Goal: Task Accomplishment & Management: Use online tool/utility

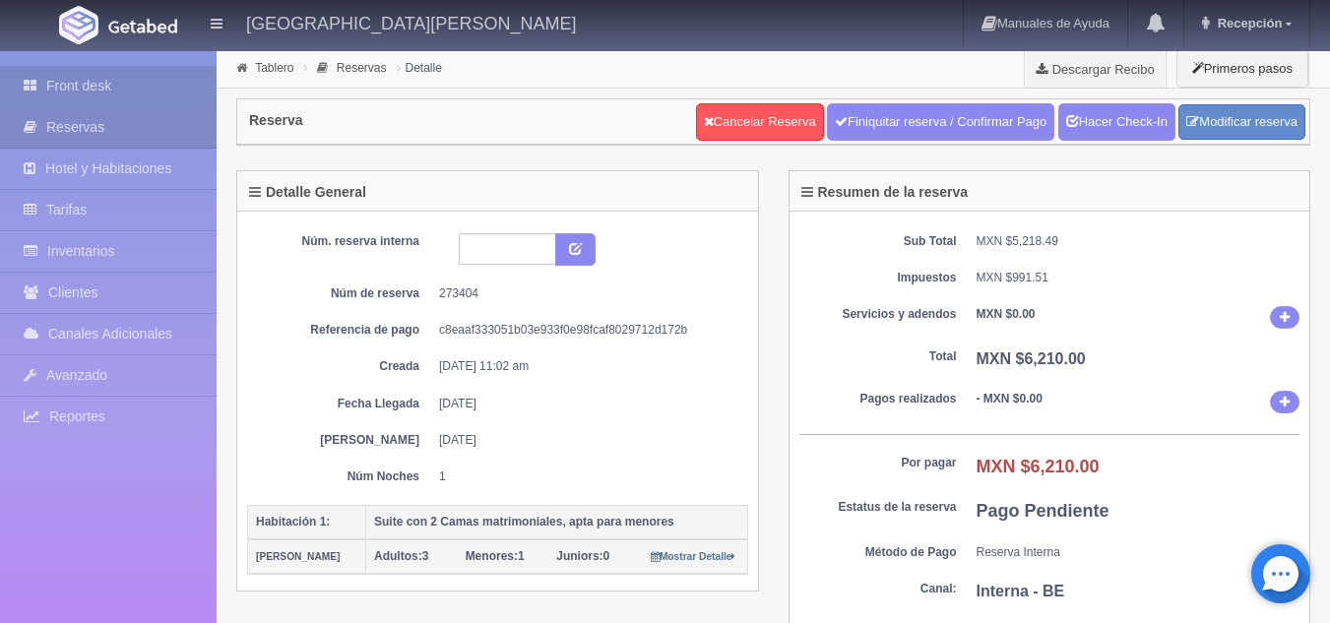
click at [63, 77] on link "Front desk" at bounding box center [108, 86] width 217 height 40
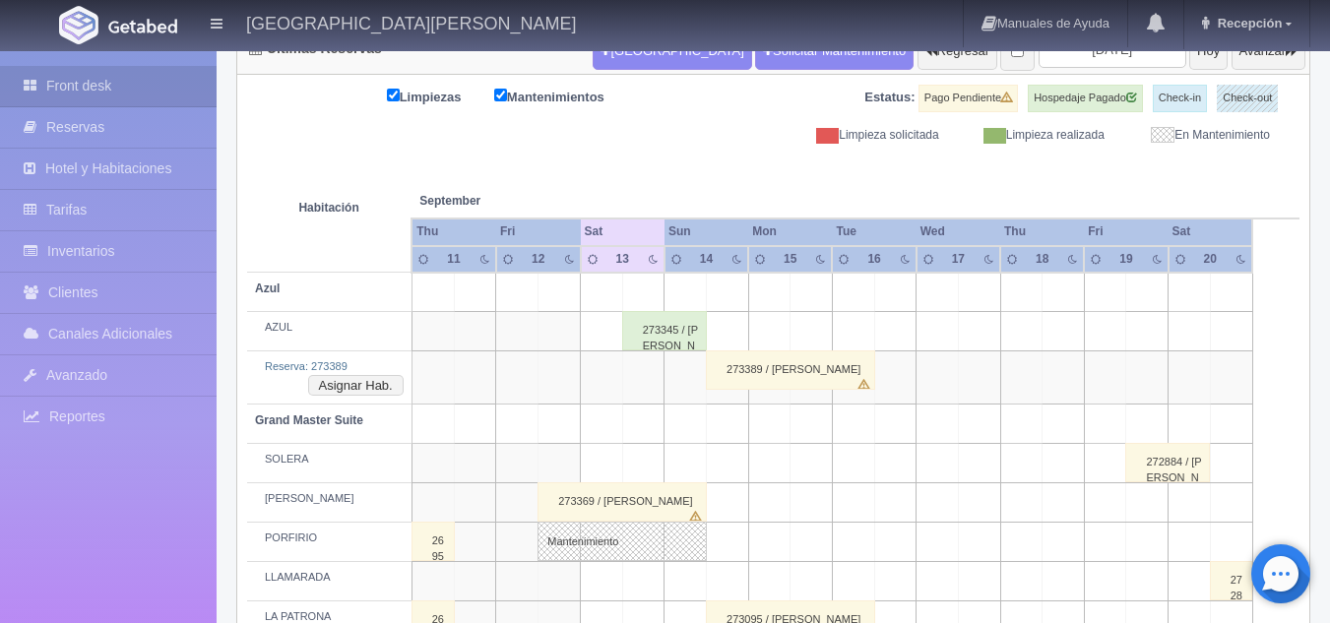
scroll to position [227, 0]
click at [790, 365] on div "273389 / [PERSON_NAME]" at bounding box center [790, 369] width 169 height 39
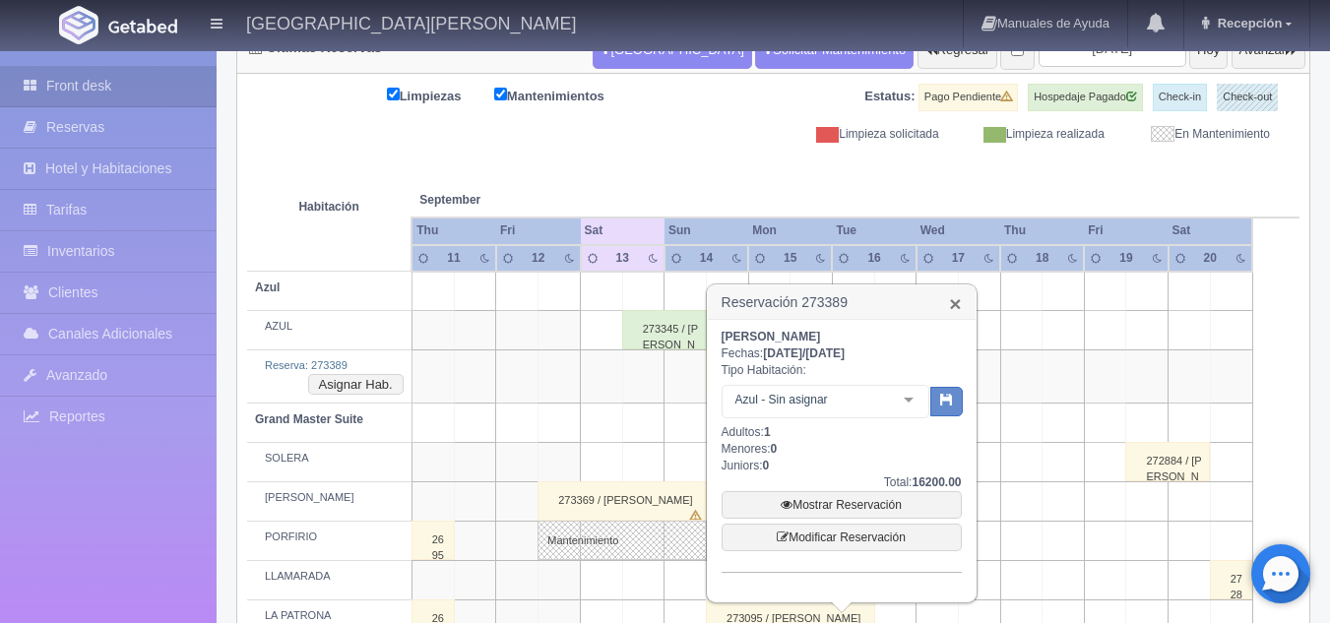
click at [961, 301] on link "×" at bounding box center [955, 303] width 12 height 21
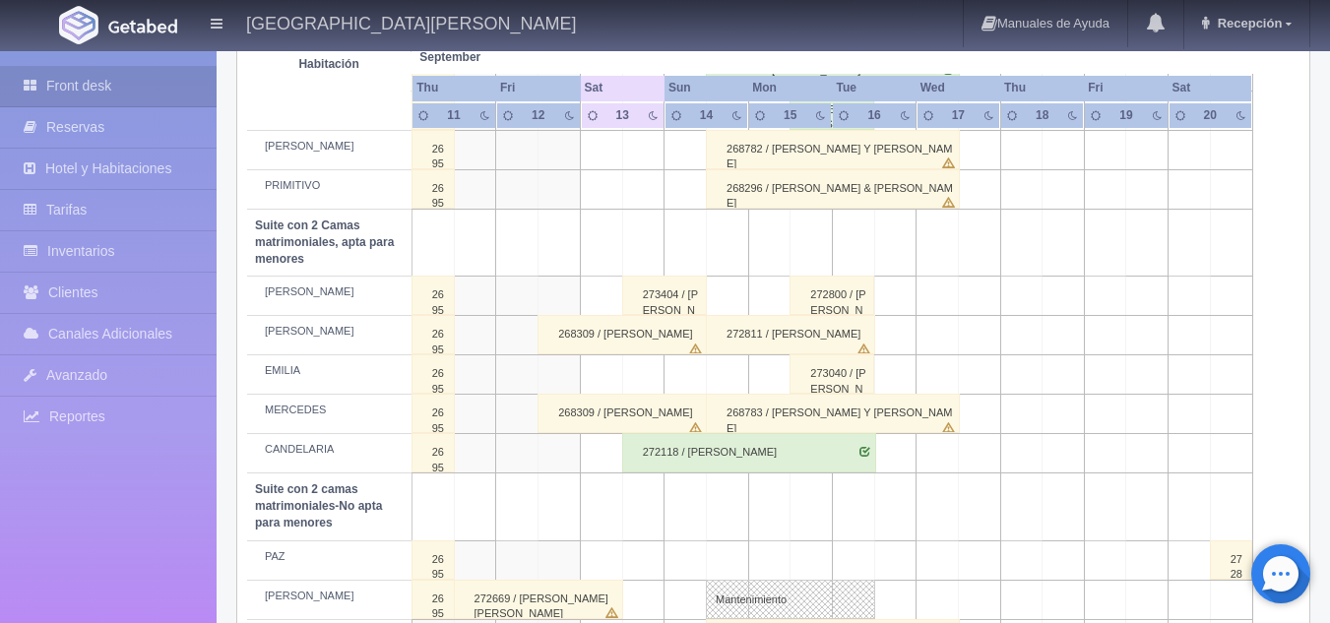
scroll to position [1348, 0]
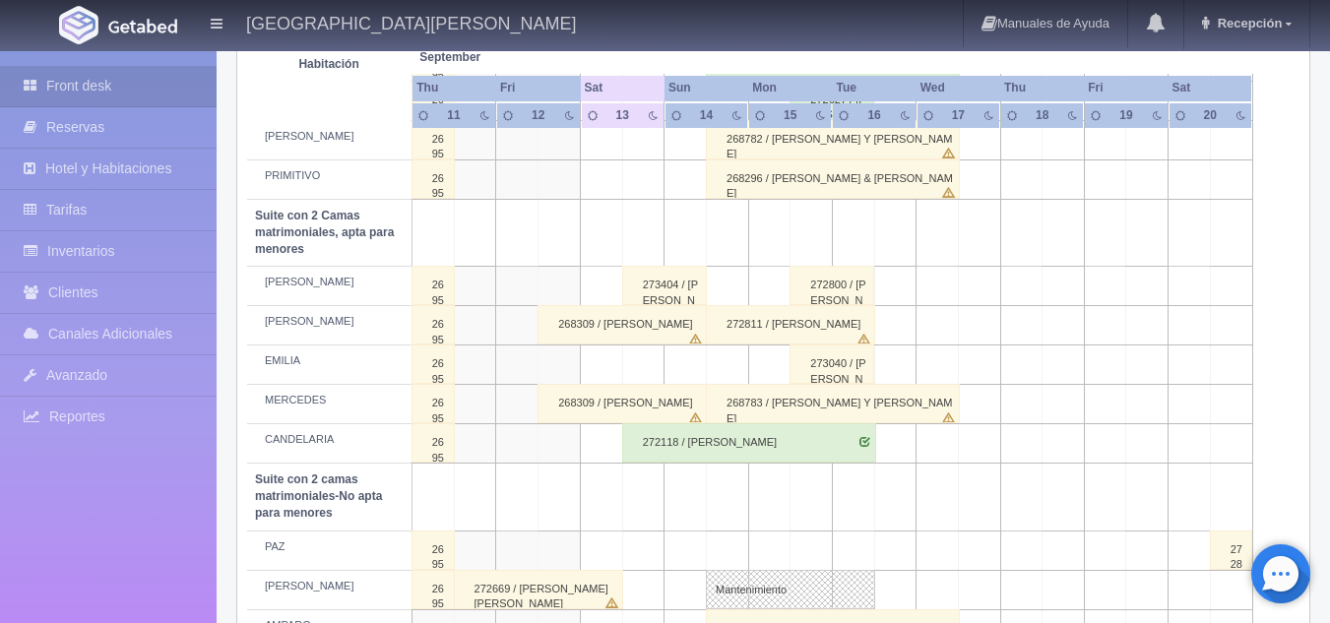
click at [734, 441] on div "272118 / [PERSON_NAME]" at bounding box center [749, 442] width 254 height 39
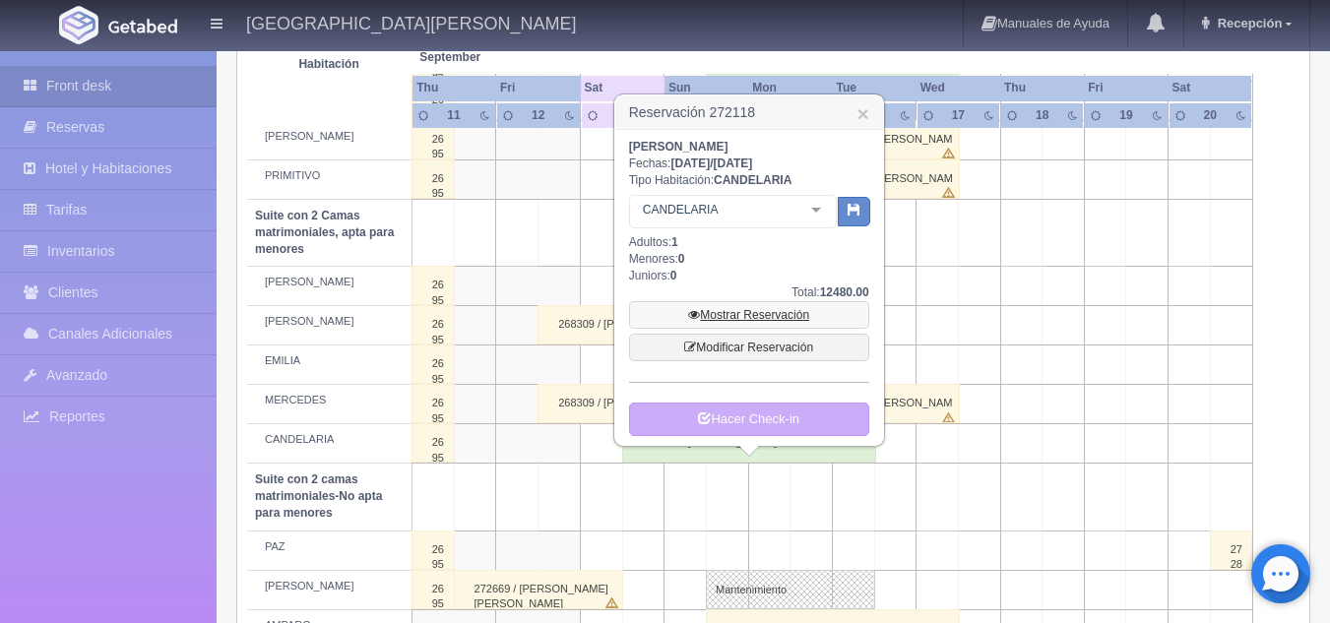
click at [763, 312] on link "Mostrar Reservación" at bounding box center [749, 315] width 240 height 28
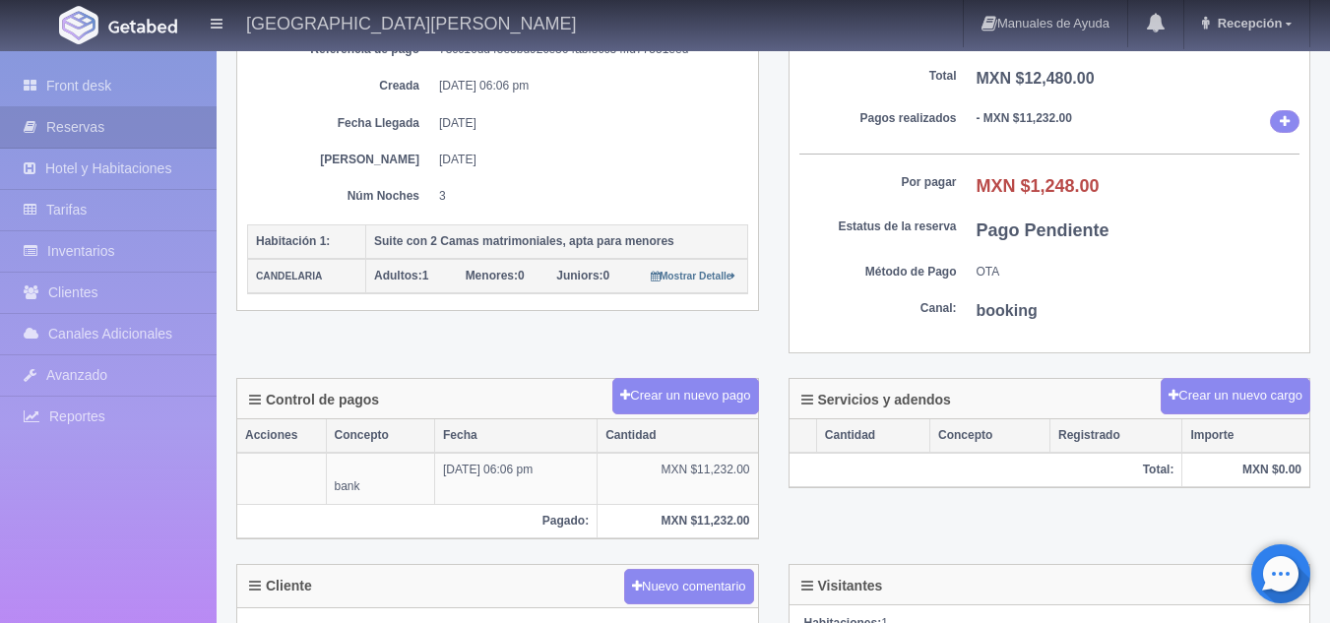
scroll to position [280, 0]
